Goal: Find specific page/section: Find specific page/section

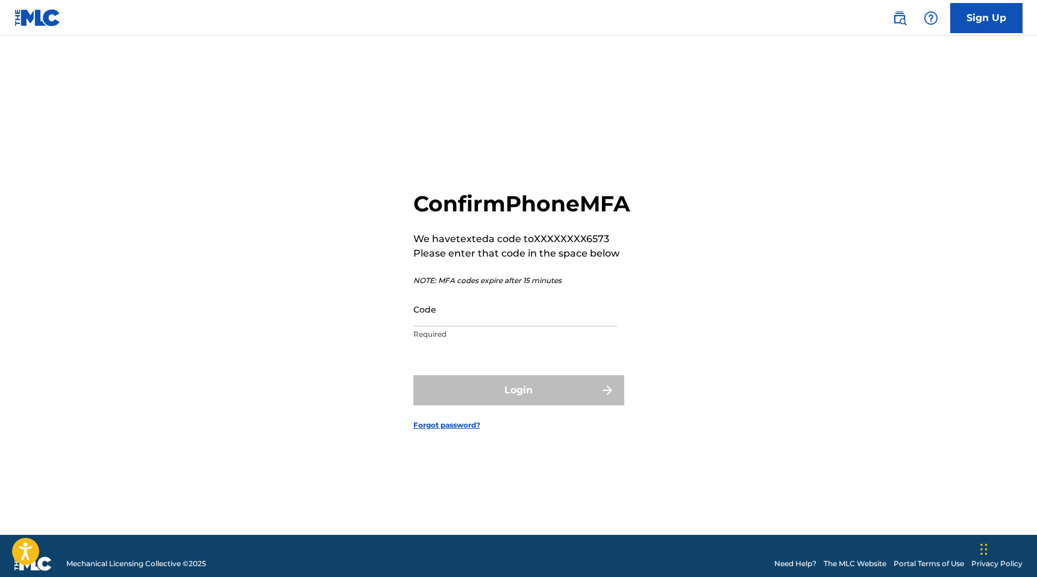
click at [445, 325] on input "Code" at bounding box center [515, 309] width 204 height 34
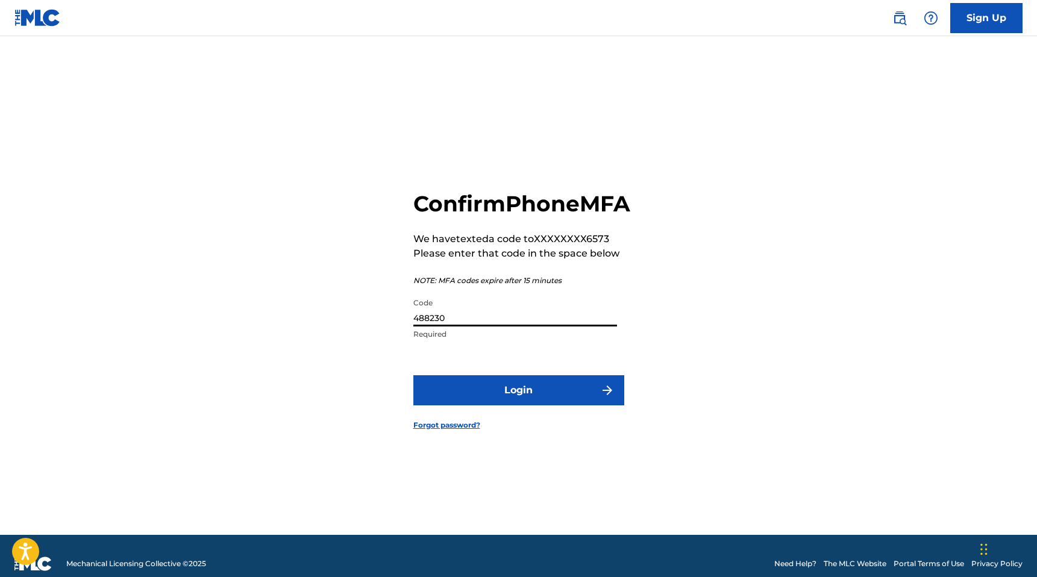
type input "488230"
click at [456, 405] on button "Login" at bounding box center [518, 390] width 211 height 30
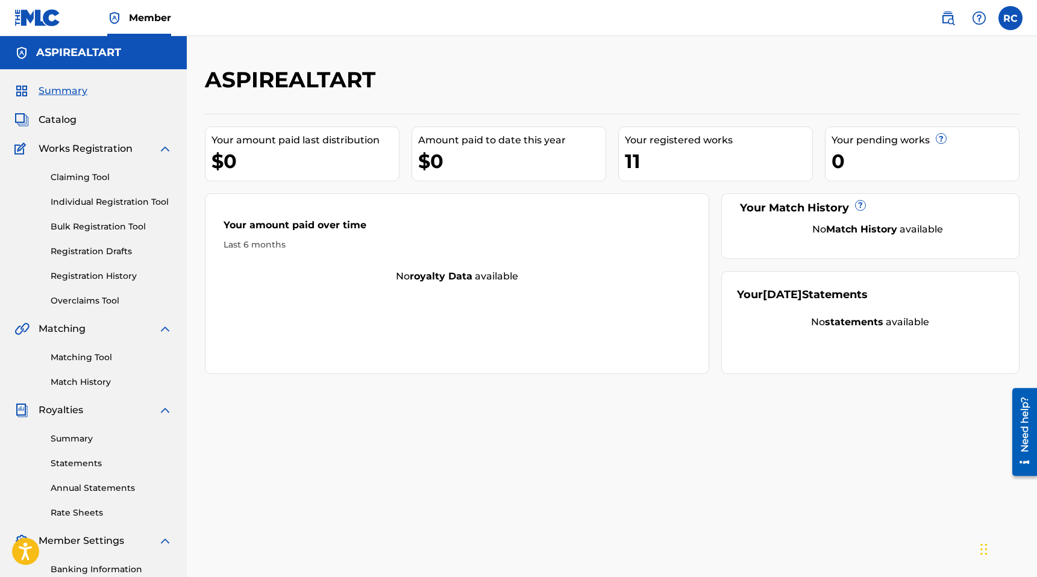
click at [65, 119] on span "Catalog" at bounding box center [58, 120] width 38 height 14
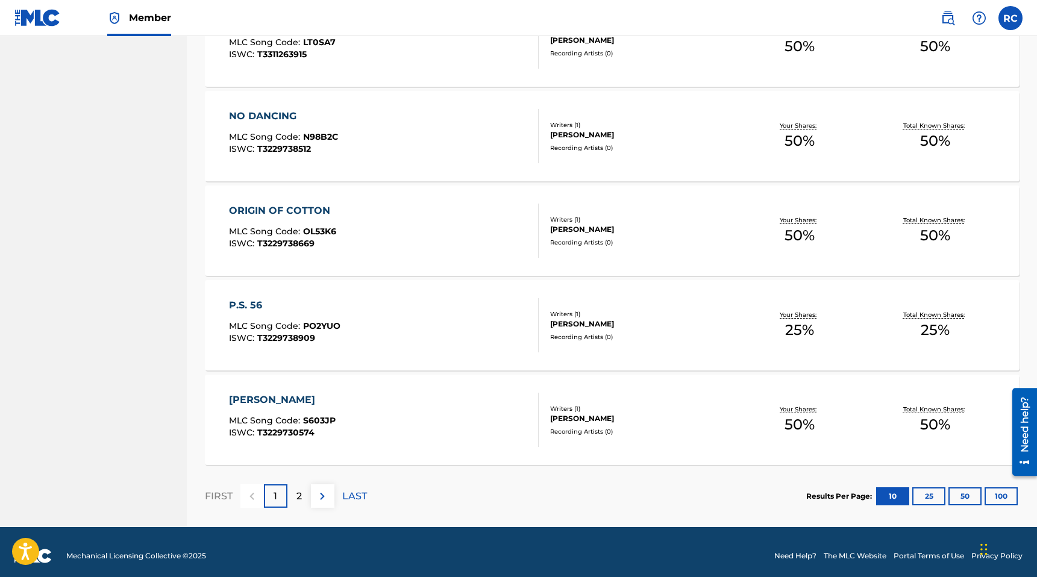
scroll to position [802, 0]
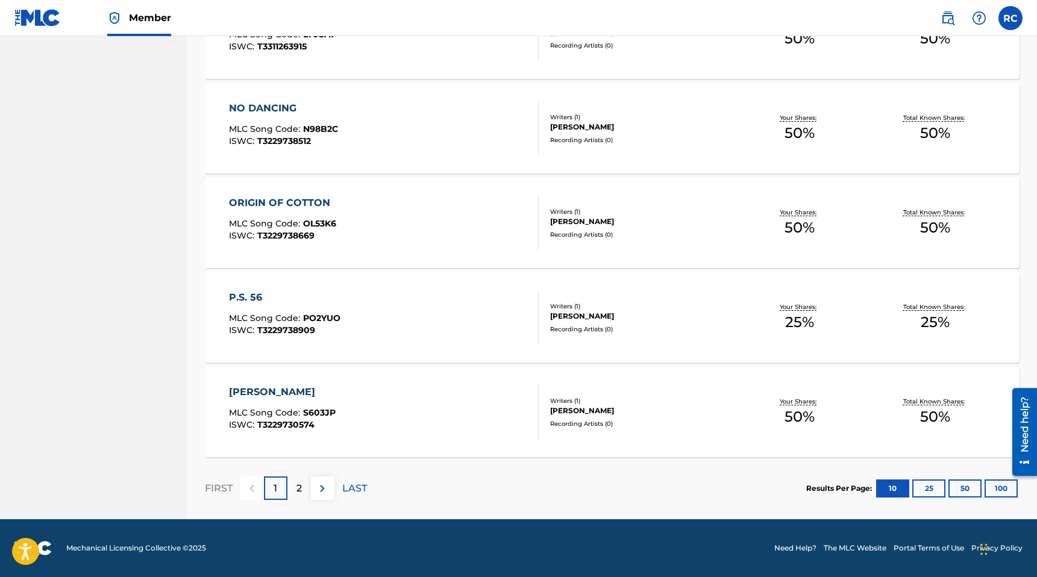
click at [301, 495] on div "2" at bounding box center [298, 488] width 23 height 23
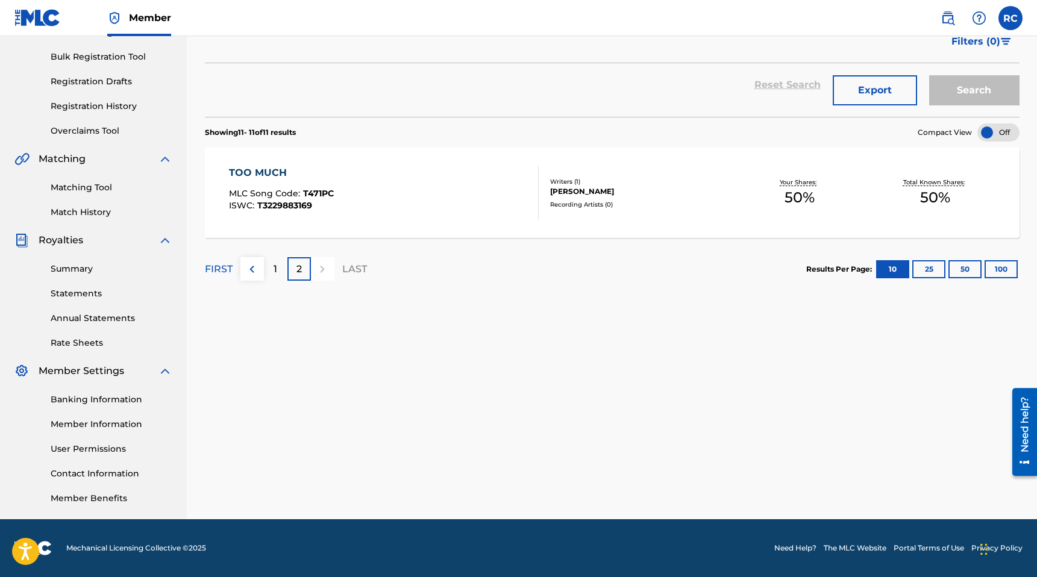
click at [271, 270] on div "1" at bounding box center [275, 268] width 23 height 23
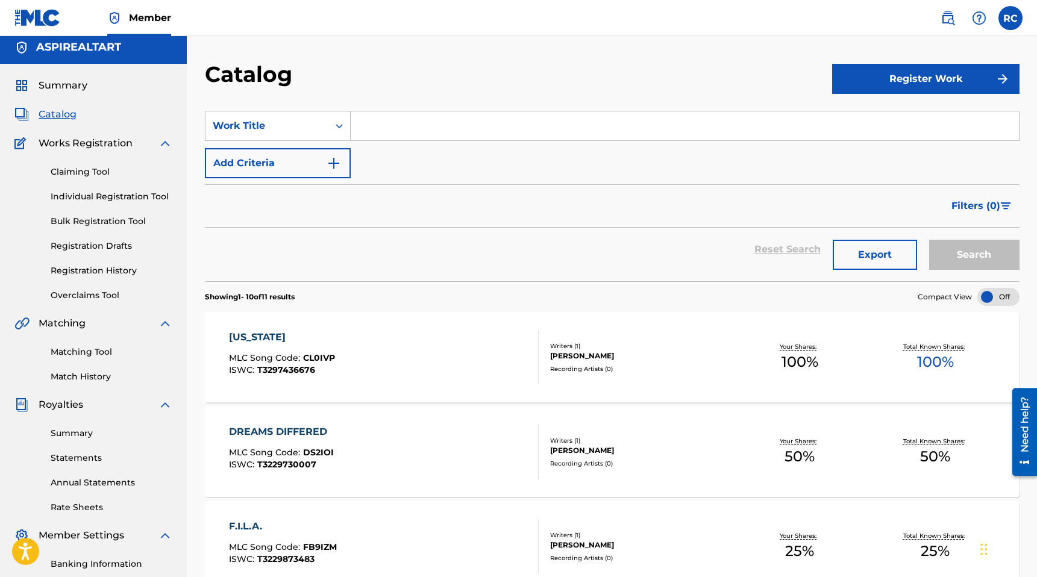
scroll to position [0, 0]
